Goal: Transaction & Acquisition: Purchase product/service

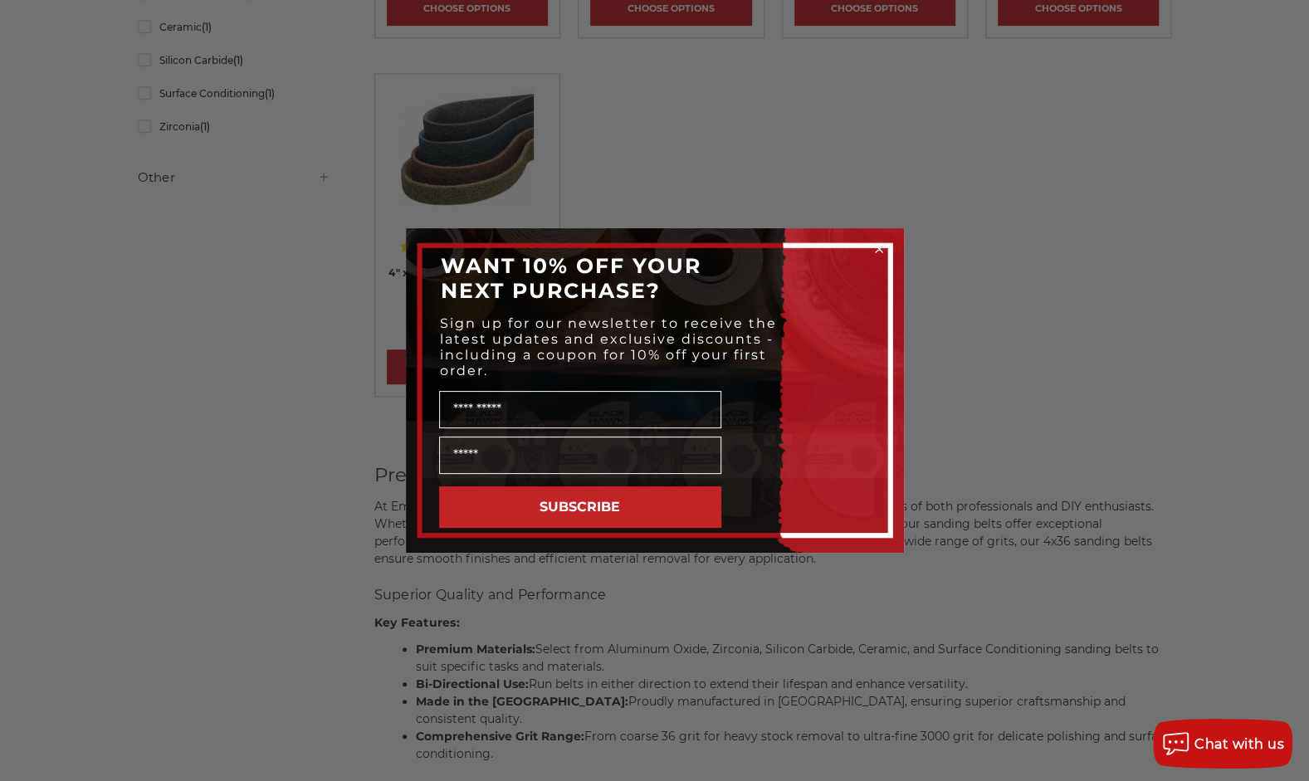
scroll to position [664, 0]
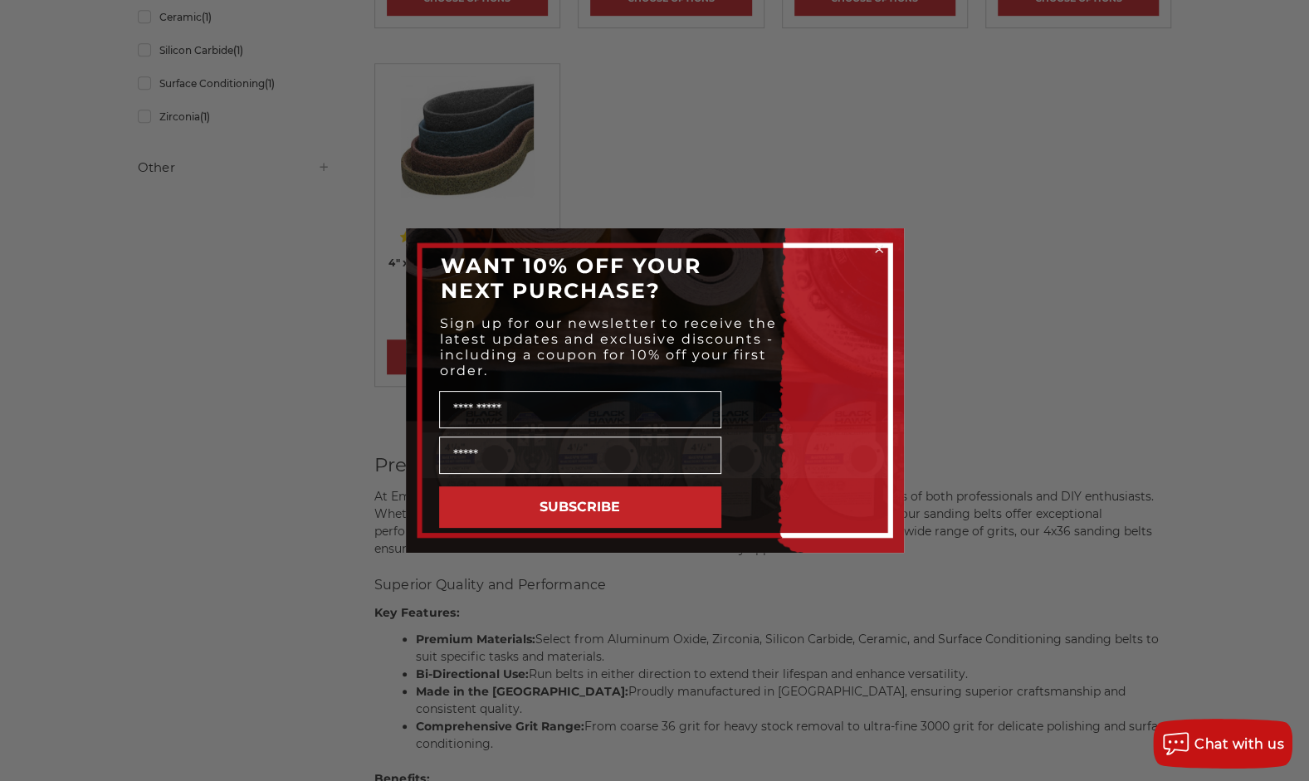
click at [885, 246] on circle "Close dialog" at bounding box center [879, 250] width 16 height 16
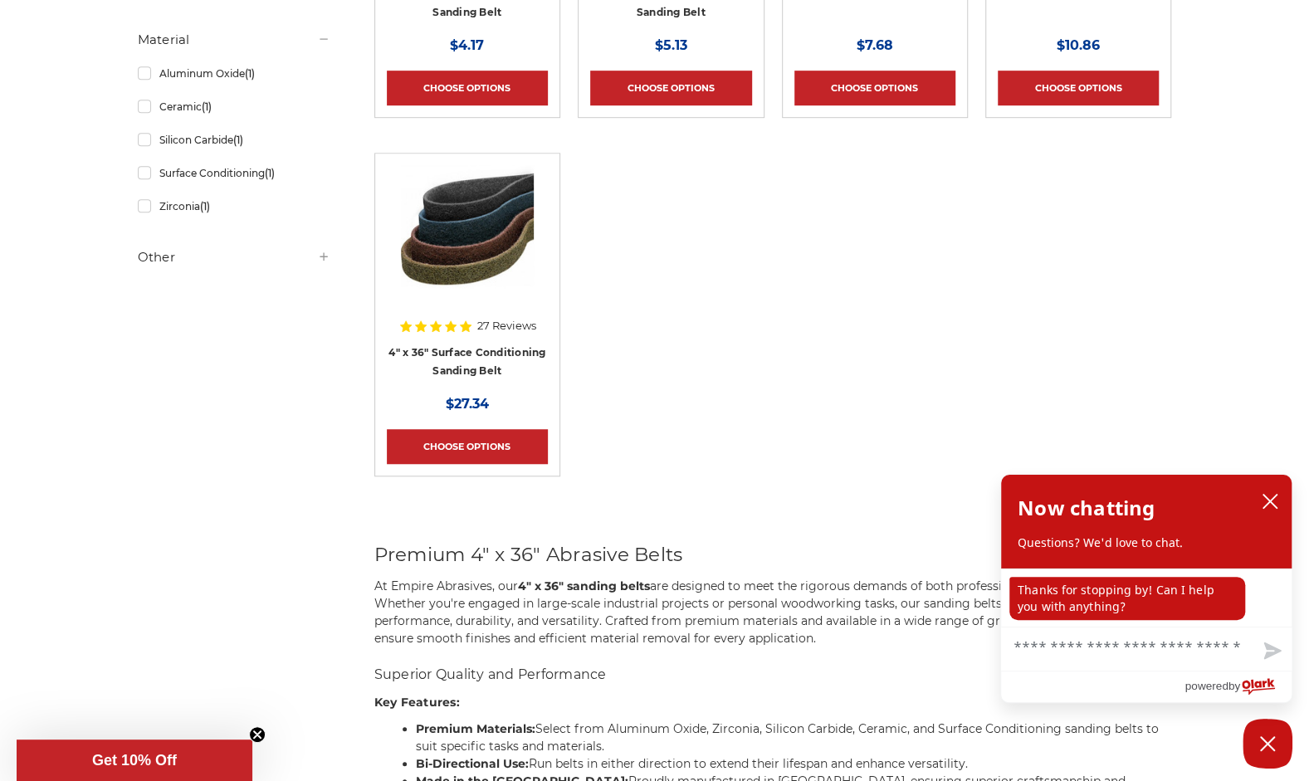
scroll to position [166, 0]
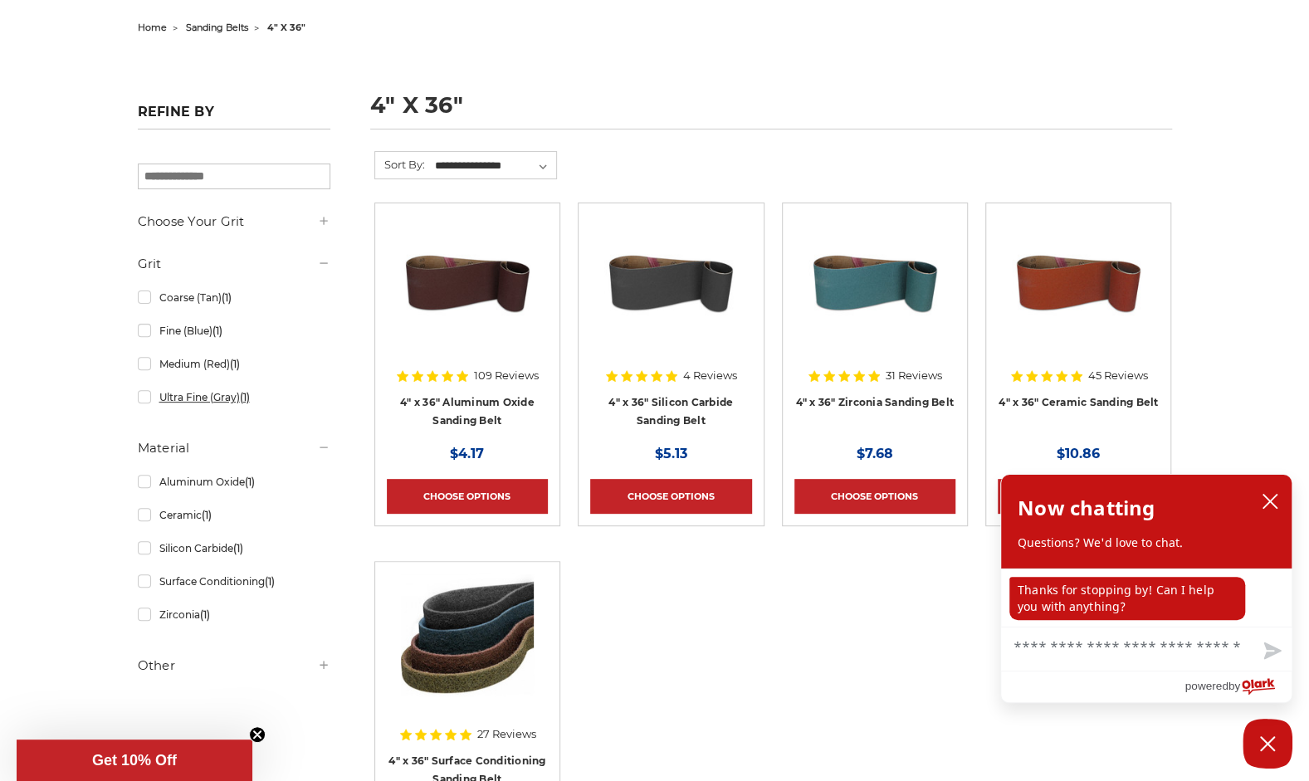
click at [143, 398] on link "Ultra Fine (Gray) (1)" at bounding box center [234, 397] width 193 height 29
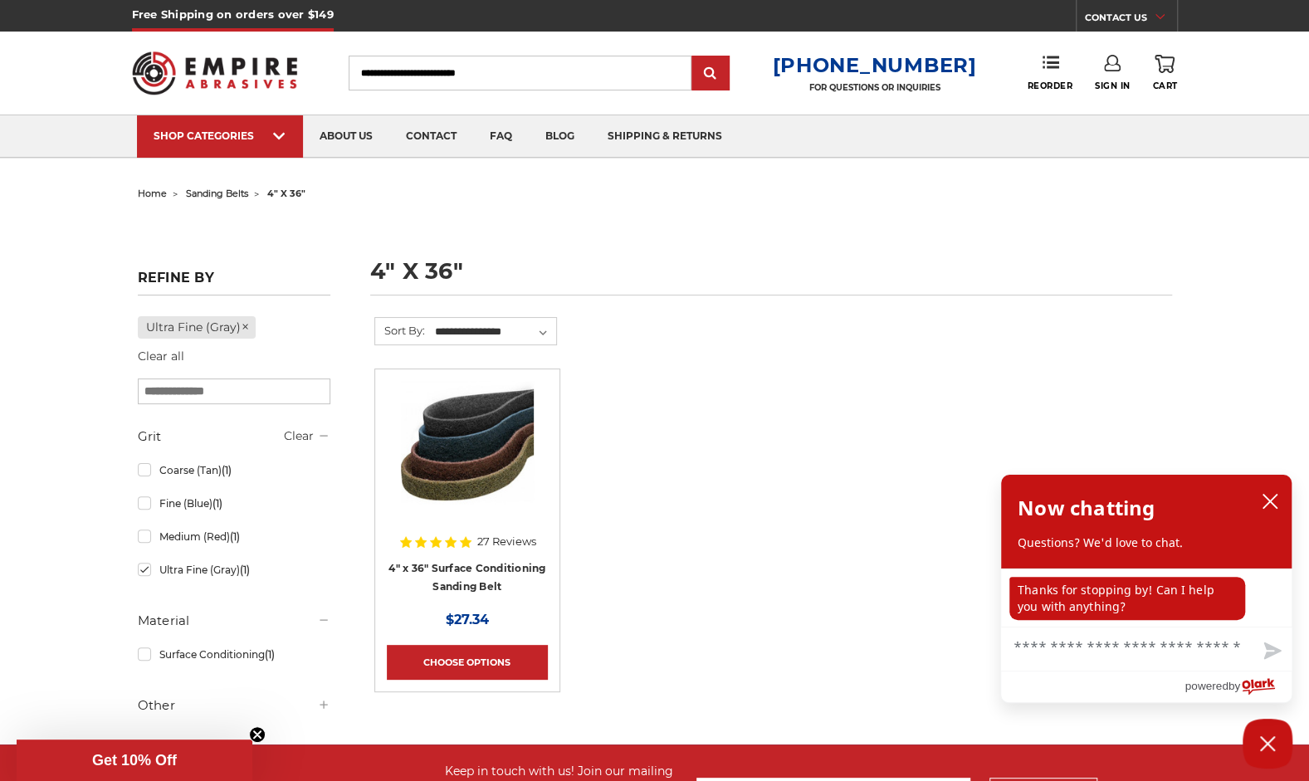
click at [463, 423] on img at bounding box center [467, 447] width 133 height 133
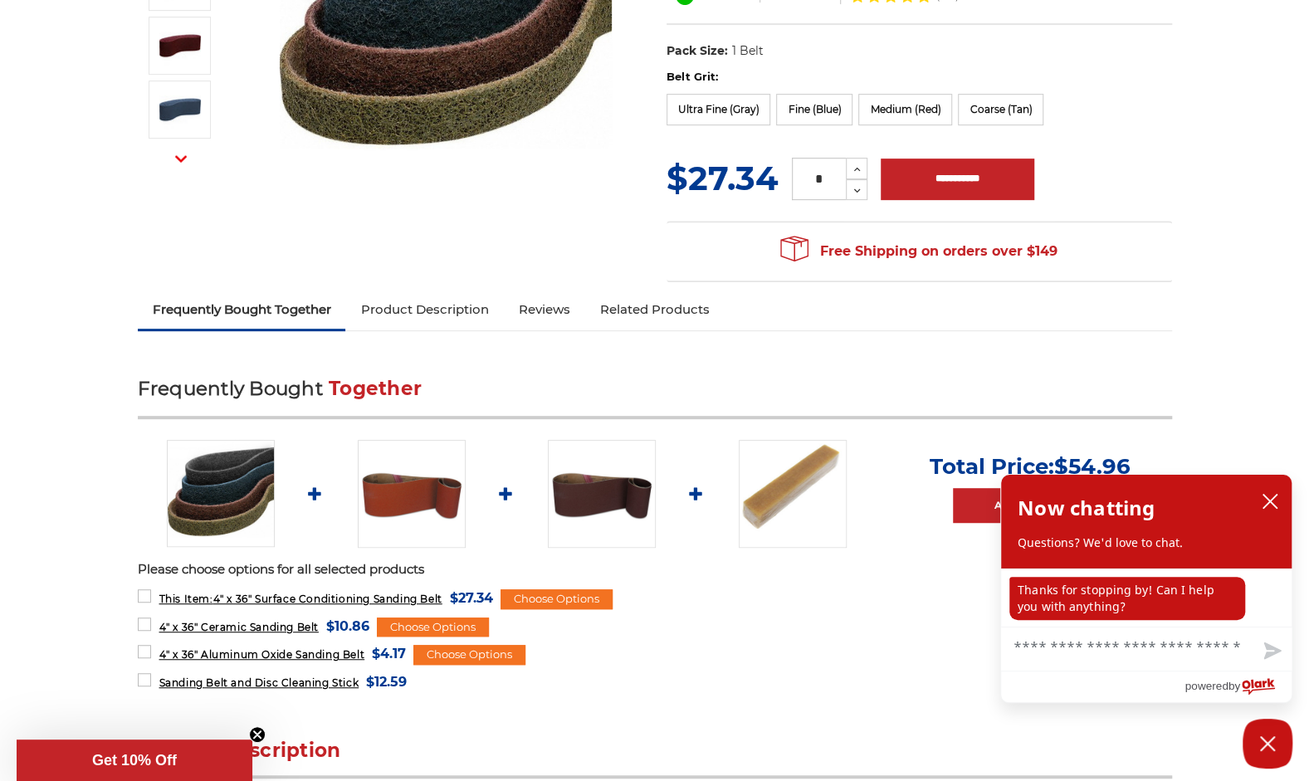
scroll to position [415, 0]
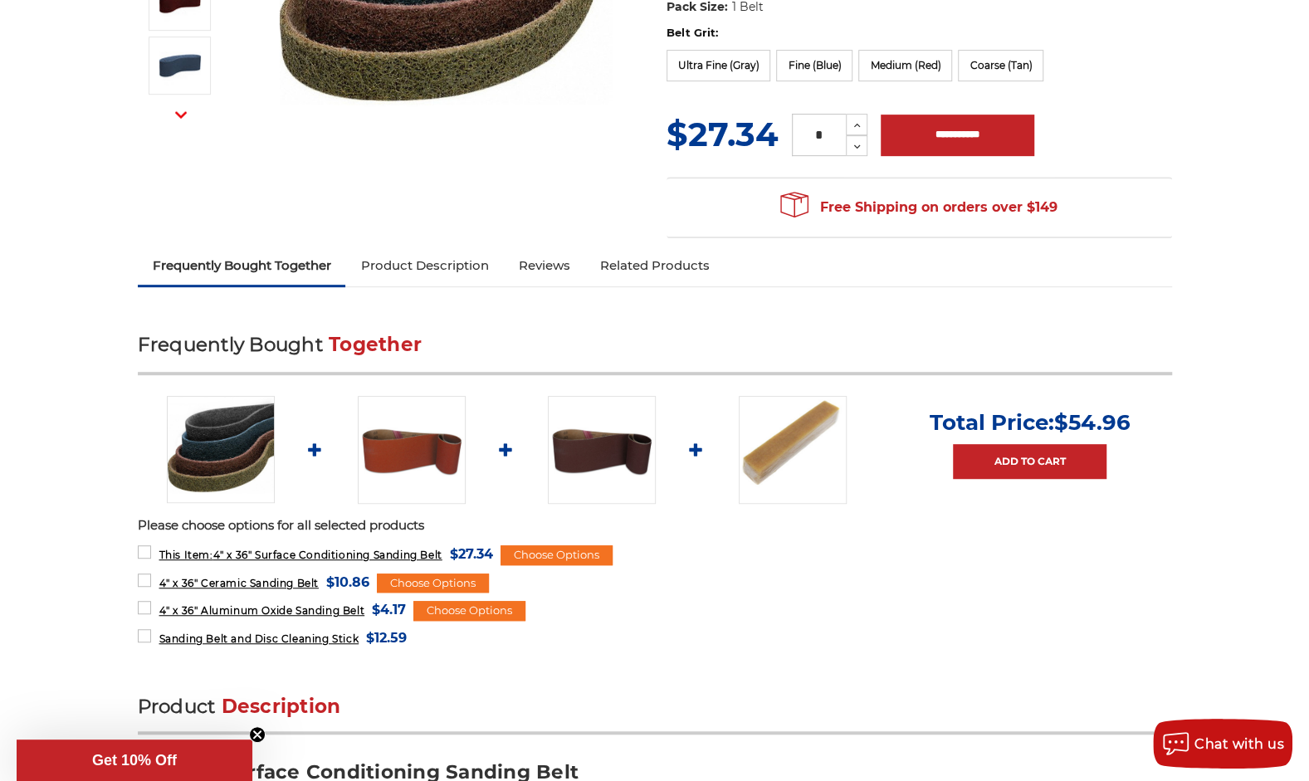
click at [219, 442] on img at bounding box center [221, 450] width 108 height 108
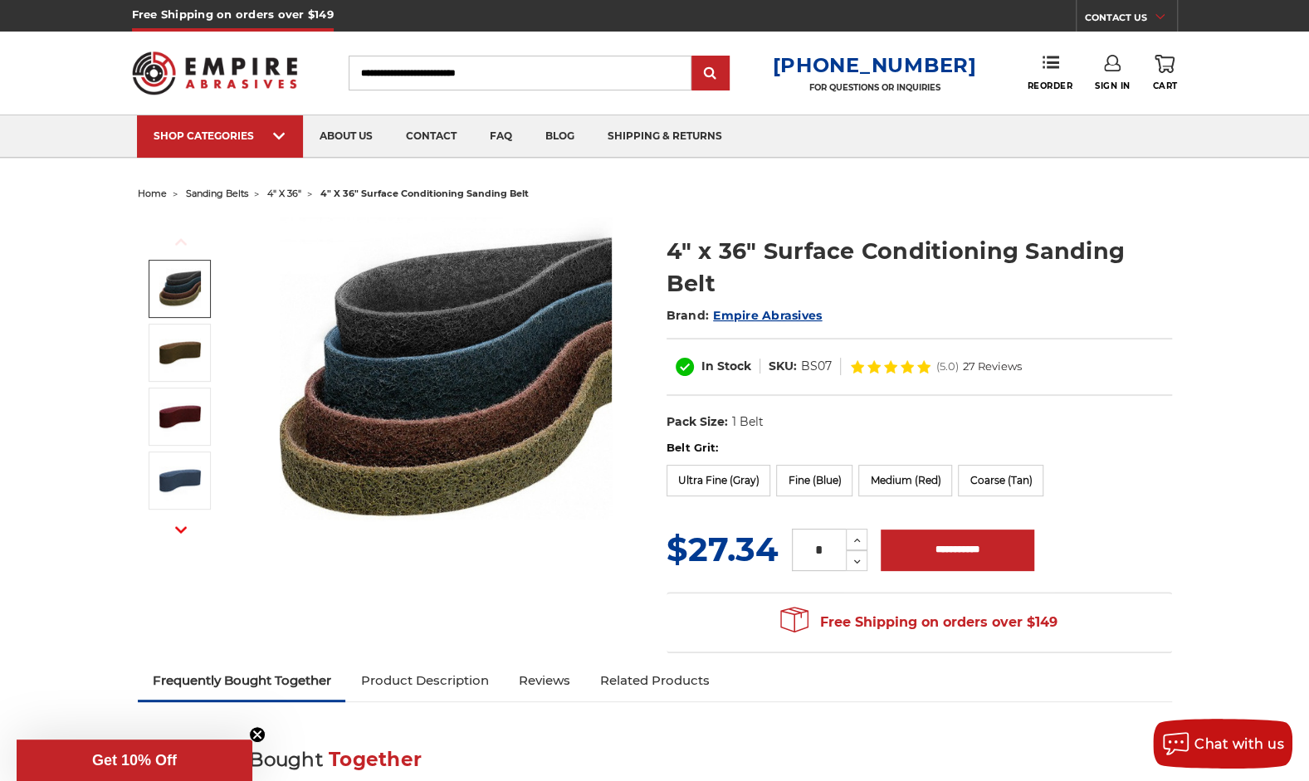
scroll to position [415, 0]
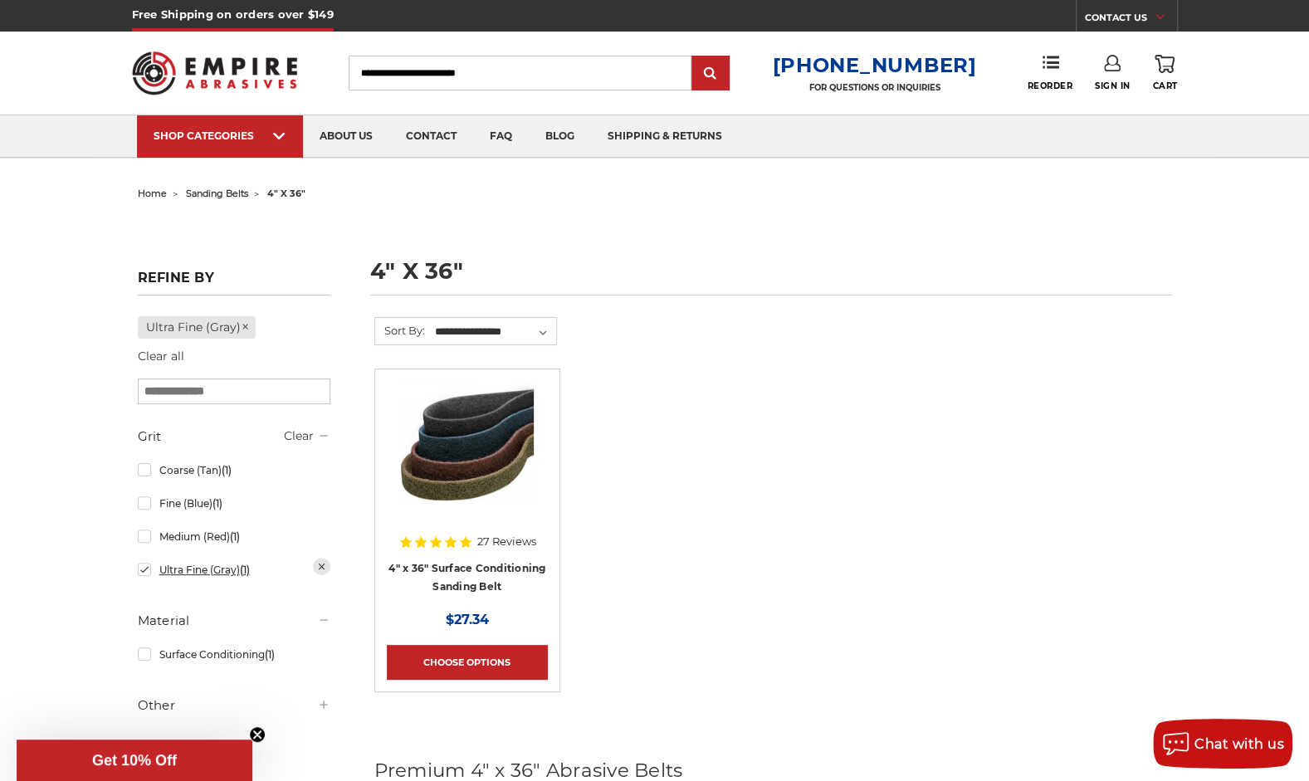
click at [143, 579] on link "Ultra Fine (Gray) (1)" at bounding box center [234, 569] width 193 height 29
click at [146, 498] on div at bounding box center [234, 576] width 193 height 297
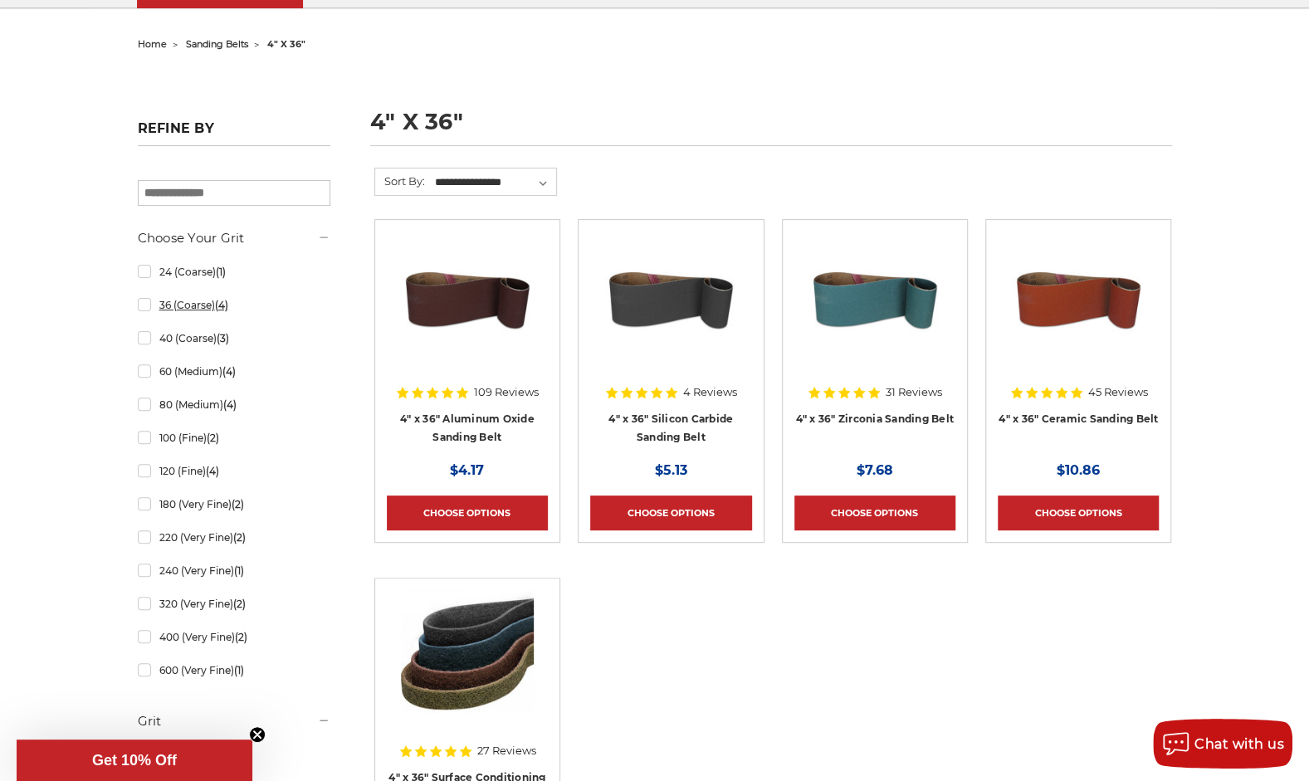
scroll to position [166, 0]
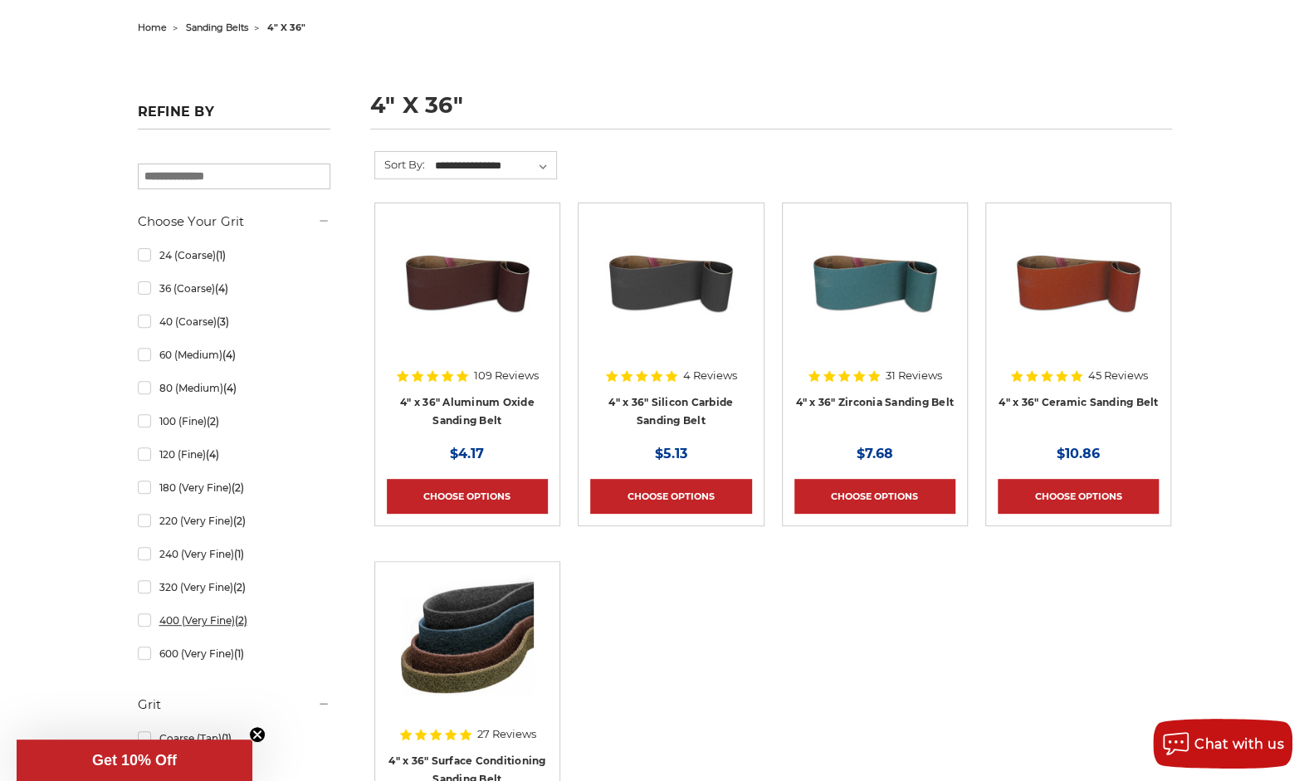
click at [144, 619] on link "400 (Very Fine) (2)" at bounding box center [234, 620] width 193 height 29
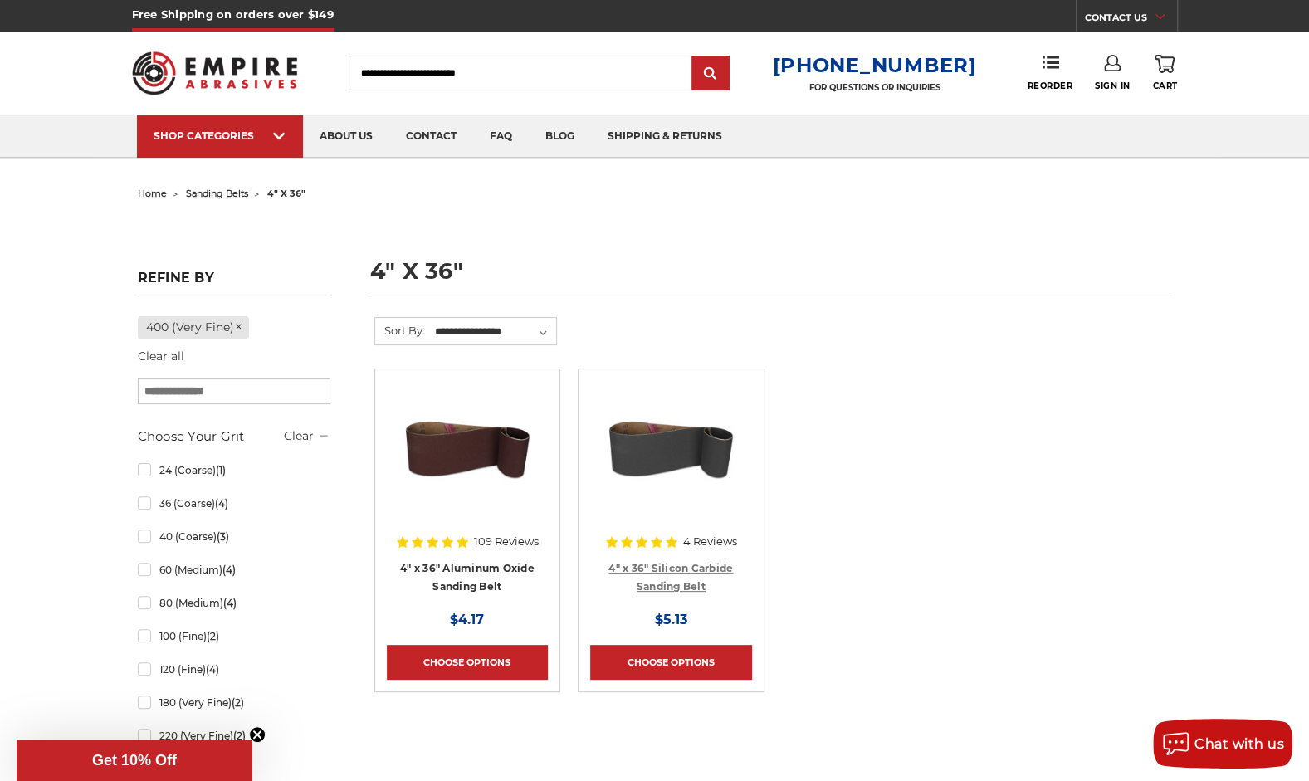
click at [628, 566] on link "4" x 36" Silicon Carbide Sanding Belt" at bounding box center [671, 578] width 125 height 32
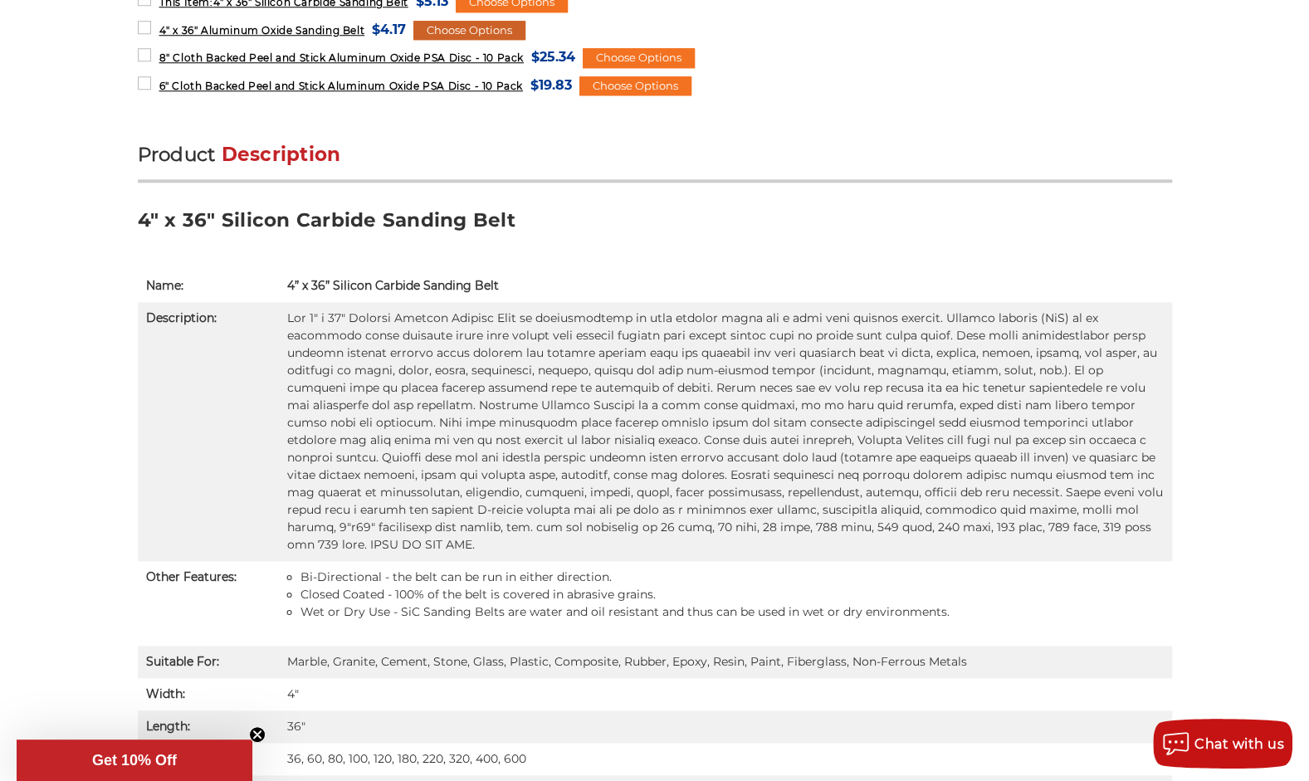
scroll to position [581, 0]
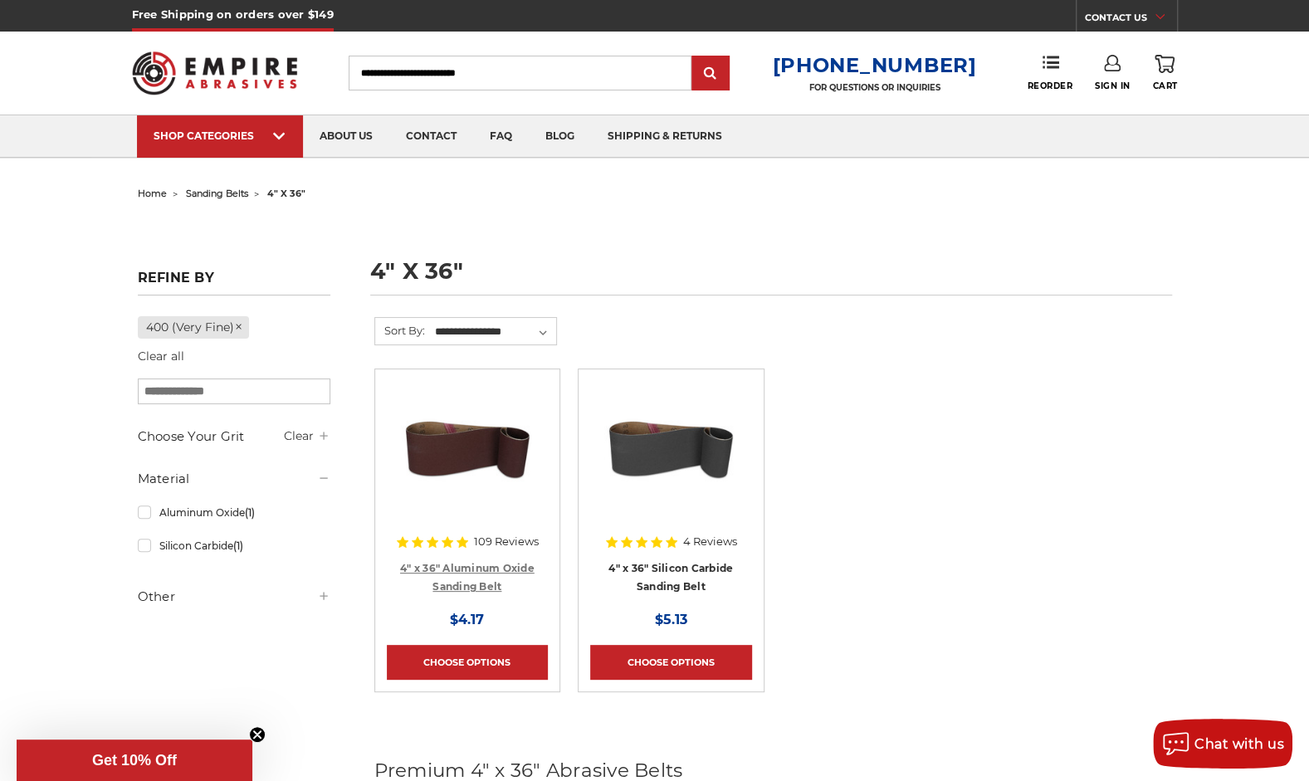
drag, startPoint x: 70, startPoint y: 125, endPoint x: 491, endPoint y: 566, distance: 610.7
click at [491, 566] on link "4" x 36" Aluminum Oxide Sanding Belt" at bounding box center [467, 578] width 134 height 32
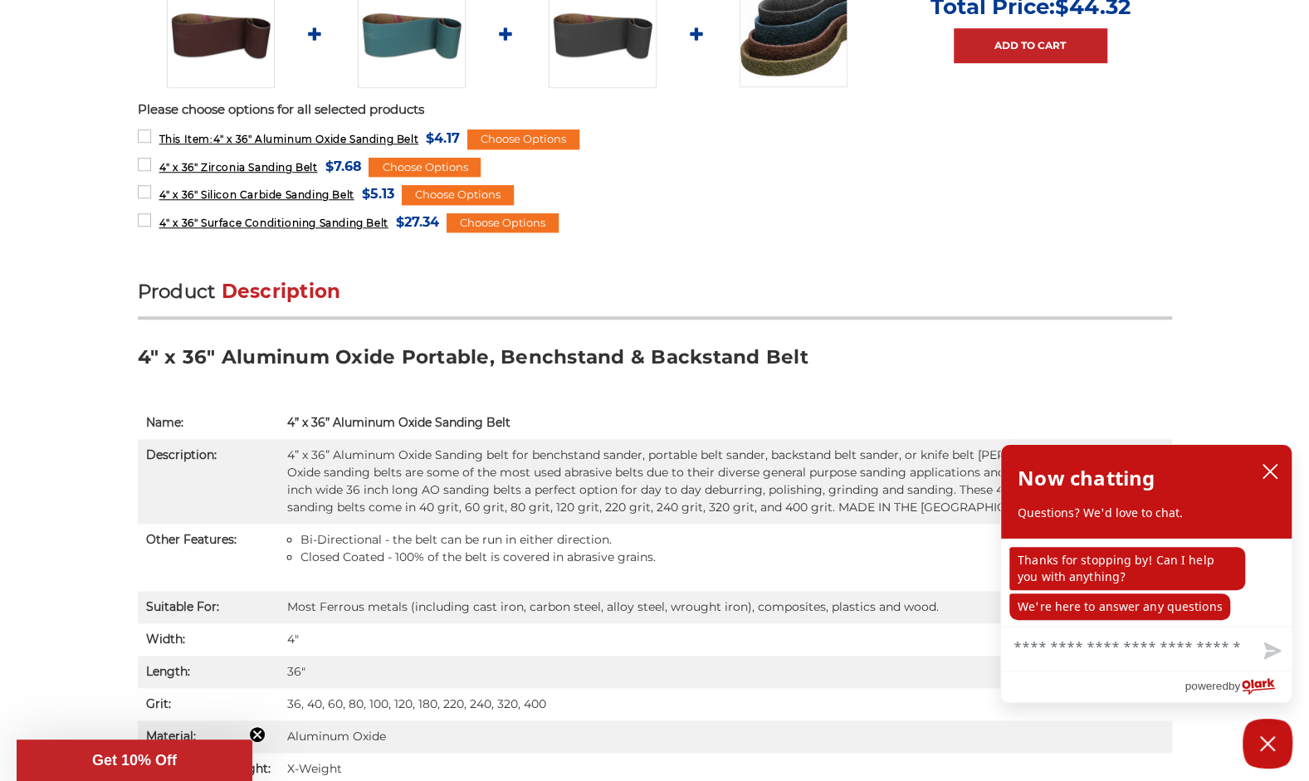
scroll to position [830, 0]
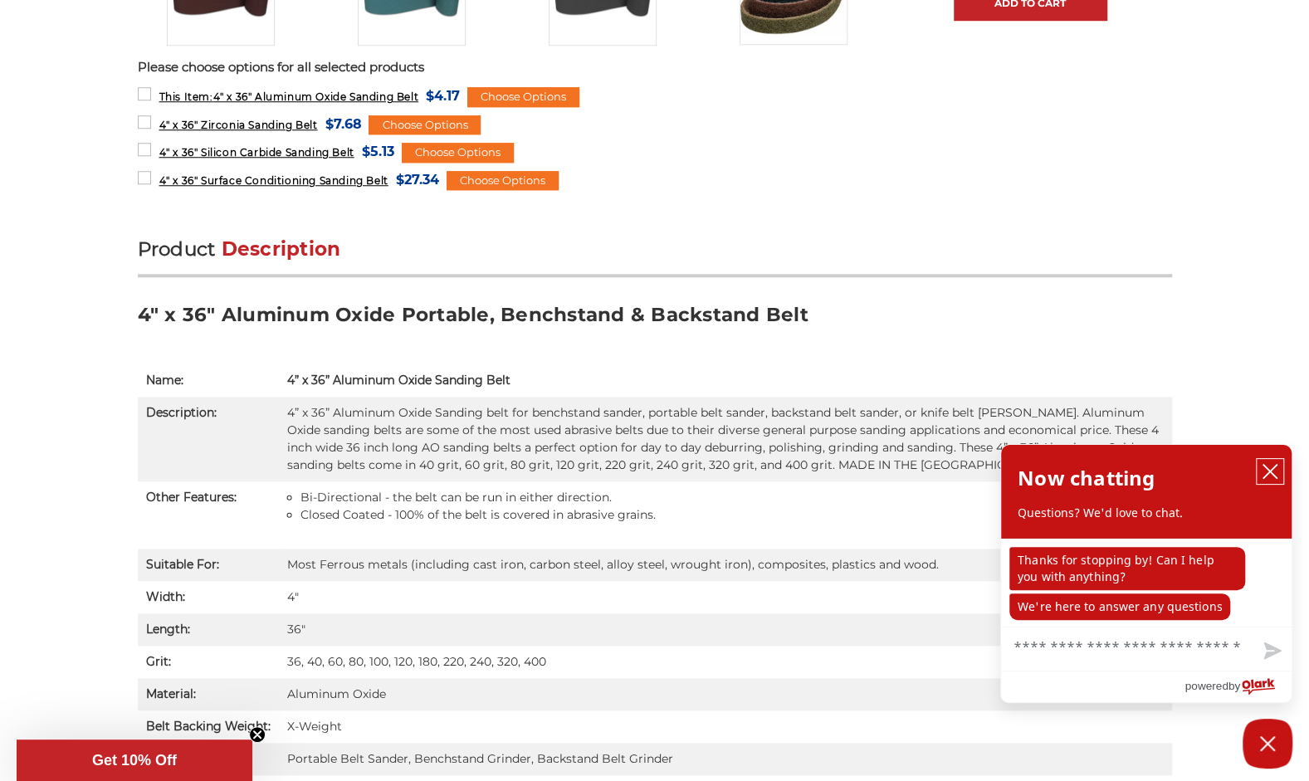
click at [1269, 470] on icon "close chatbox" at bounding box center [1270, 471] width 17 height 17
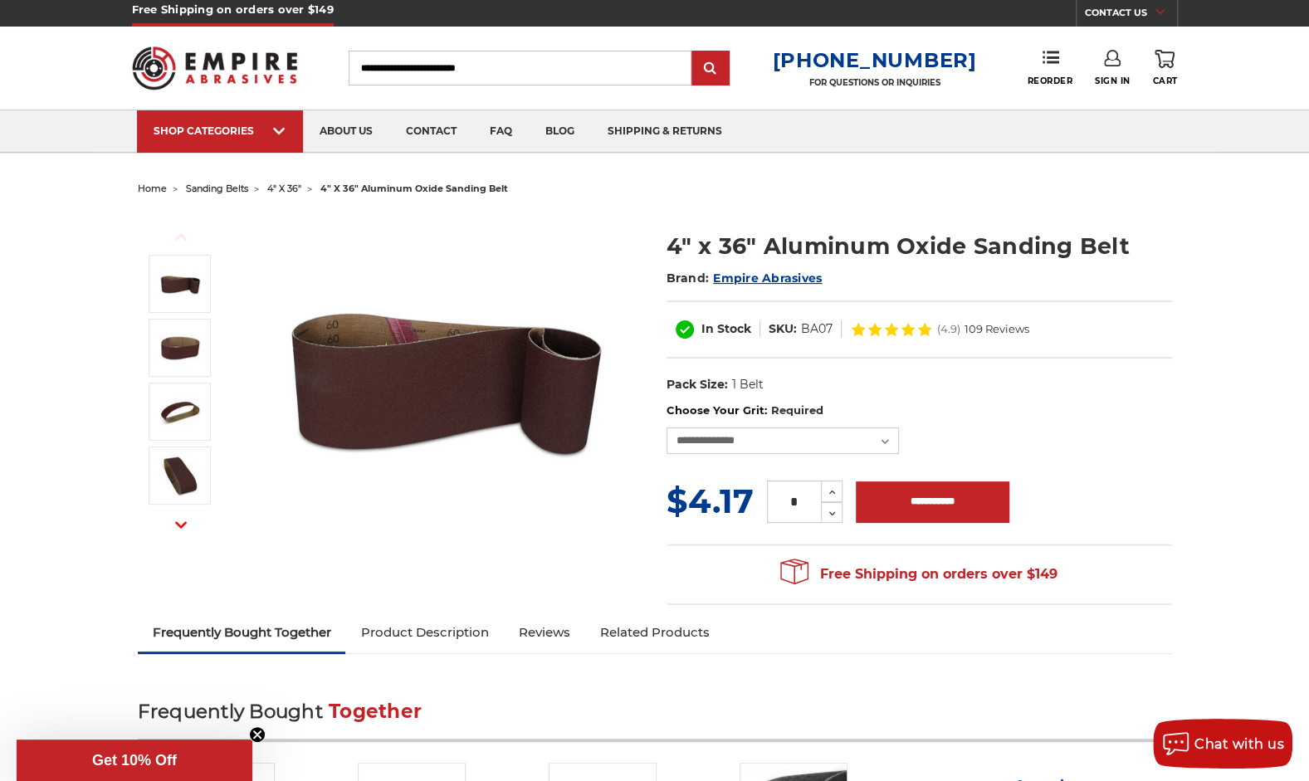
scroll to position [0, 0]
